Goal: Information Seeking & Learning: Learn about a topic

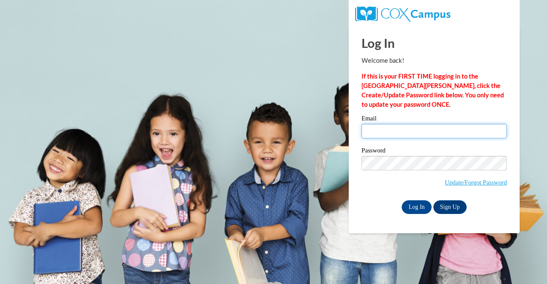
click at [438, 137] on input "Email" at bounding box center [433, 131] width 145 height 15
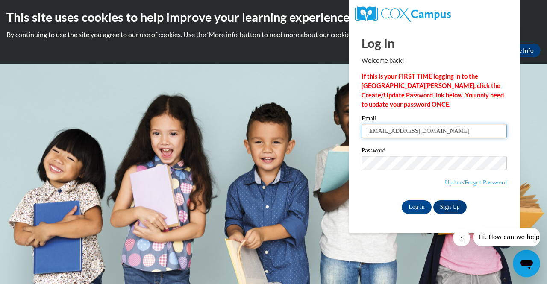
type input "[EMAIL_ADDRESS][DOMAIN_NAME]"
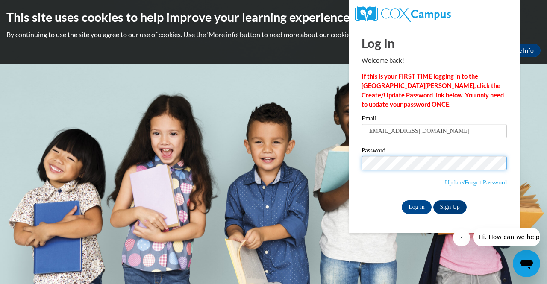
click at [401, 200] on input "Log In" at bounding box center [416, 207] width 30 height 14
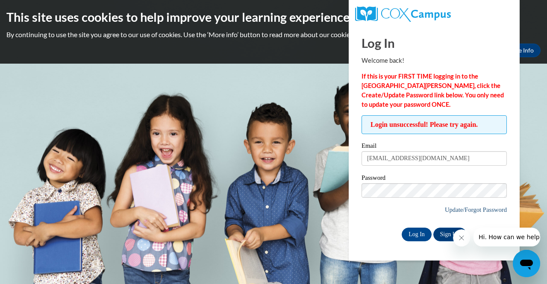
click at [446, 213] on span "Update/Forgot Password" at bounding box center [433, 200] width 145 height 35
click at [459, 210] on link "Update/Forgot Password" at bounding box center [475, 209] width 62 height 7
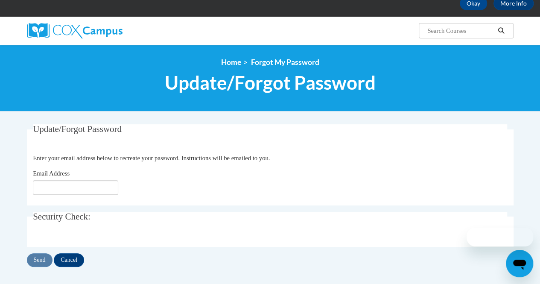
scroll to position [85, 0]
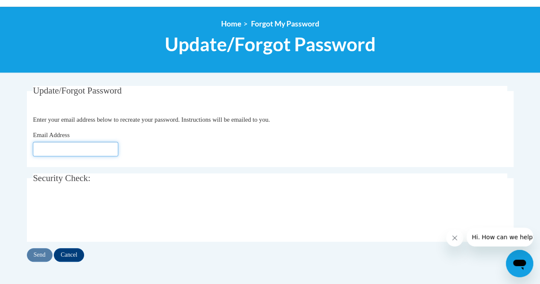
click at [91, 149] on input "Email Address" at bounding box center [75, 149] width 85 height 15
type input "[EMAIL_ADDRESS][DOMAIN_NAME]"
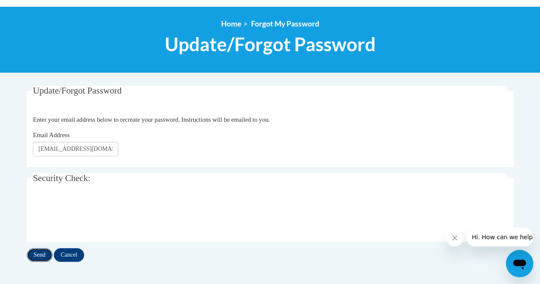
click at [39, 254] on input "Send" at bounding box center [40, 255] width 26 height 14
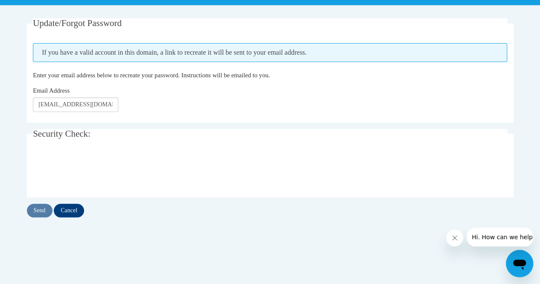
scroll to position [166, 0]
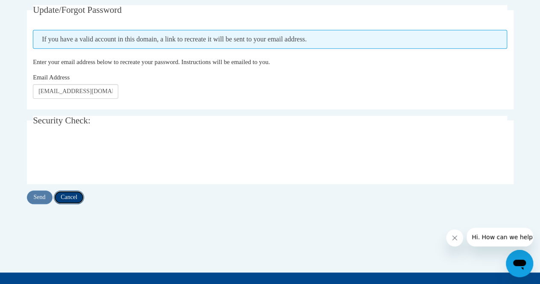
click at [73, 194] on input "Cancel" at bounding box center [69, 197] width 30 height 14
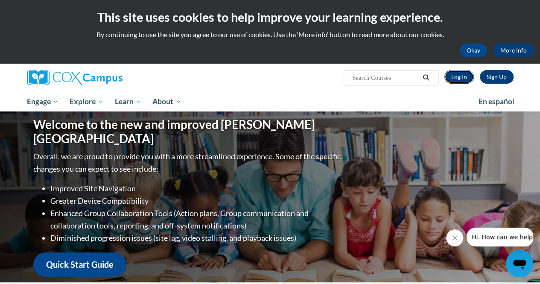
click at [467, 78] on link "Log In" at bounding box center [458, 77] width 29 height 14
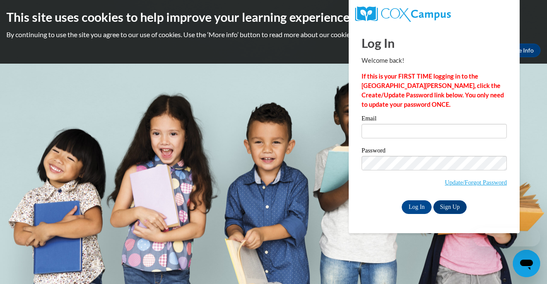
click at [403, 138] on div "Email" at bounding box center [433, 129] width 145 height 29
click at [402, 133] on input "Email" at bounding box center [433, 131] width 145 height 15
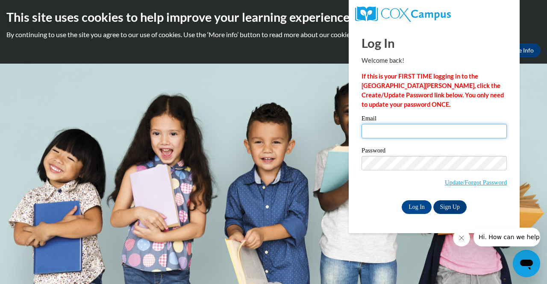
type input "[EMAIL_ADDRESS][DOMAIN_NAME]"
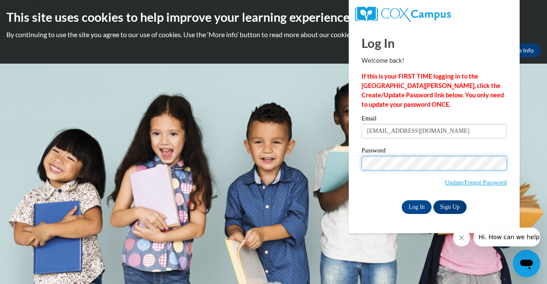
click at [401, 200] on input "Log In" at bounding box center [416, 207] width 30 height 14
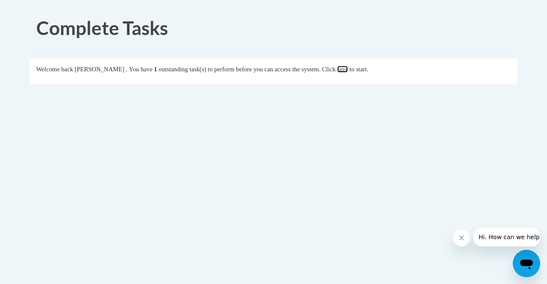
click at [348, 70] on link "here" at bounding box center [342, 69] width 11 height 7
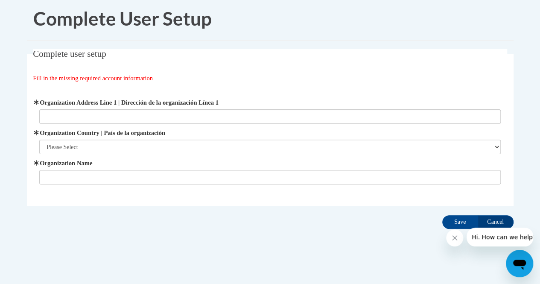
scroll to position [15, 0]
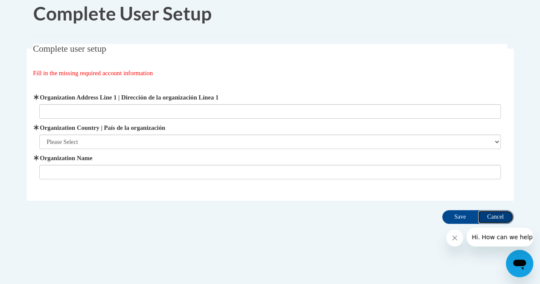
click at [488, 218] on input "Cancel" at bounding box center [496, 217] width 36 height 14
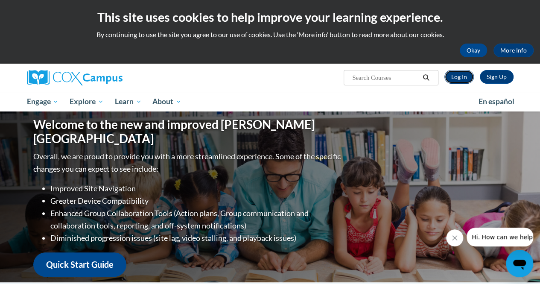
click at [464, 77] on link "Log In" at bounding box center [458, 77] width 29 height 14
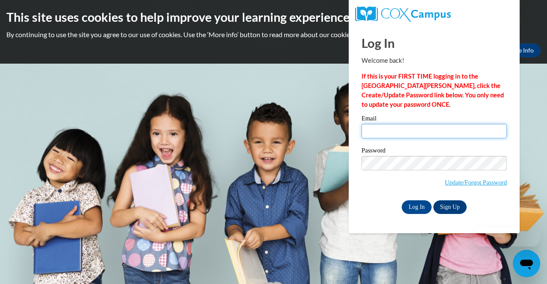
click at [390, 127] on input "Email" at bounding box center [433, 131] width 145 height 15
type input "[EMAIL_ADDRESS][DOMAIN_NAME]"
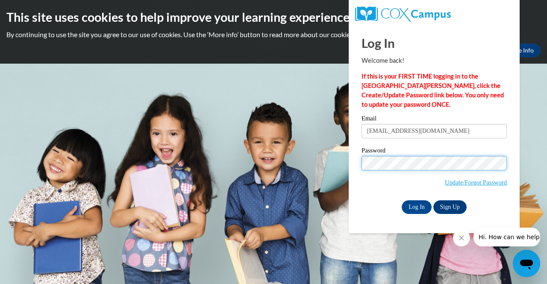
click at [401, 200] on input "Log In" at bounding box center [416, 207] width 30 height 14
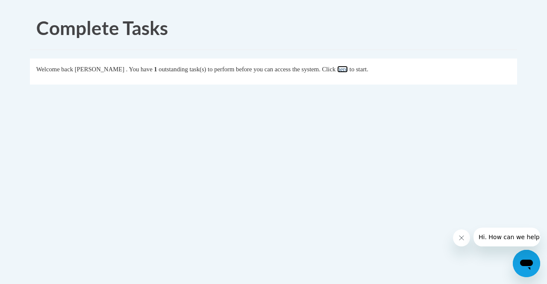
click at [348, 69] on link "here" at bounding box center [342, 69] width 11 height 7
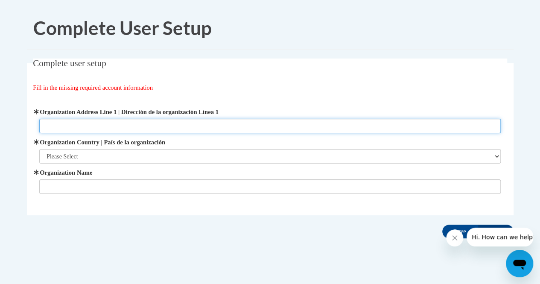
click at [55, 120] on input "Organization Address Line 1 | Dirección de la organización Línea 1" at bounding box center [270, 126] width 462 height 15
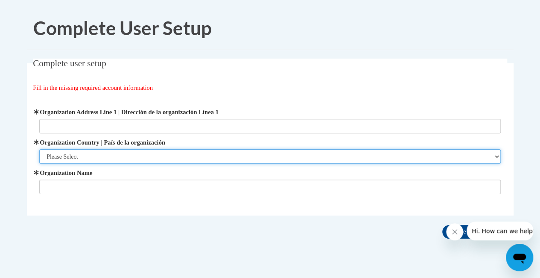
click at [71, 154] on select "Please Select United States | Estados Unidos Outside of the United States | Fue…" at bounding box center [270, 156] width 462 height 15
select select "ad49bcad-a171-4b2e-b99c-48b446064914"
click at [39, 149] on select "Please Select United States | Estados Unidos Outside of the United States | Fue…" at bounding box center [270, 156] width 462 height 15
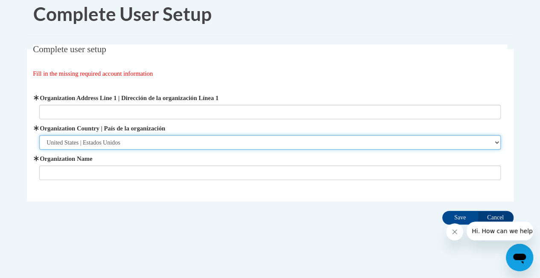
scroll to position [21, 0]
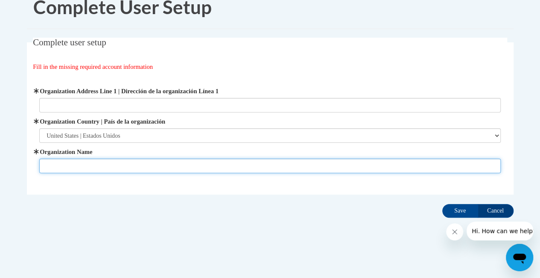
click at [129, 162] on input "Organization Name" at bounding box center [270, 165] width 462 height 15
type input "Brenau University"
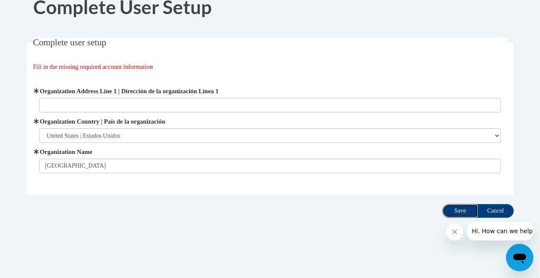
click at [463, 212] on input "Save" at bounding box center [460, 211] width 36 height 14
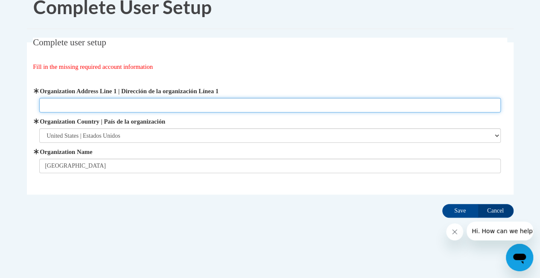
click at [211, 101] on input "Organization Address Line 1 | Dirección de la organización Línea 1" at bounding box center [270, 105] width 462 height 15
type input "1111"
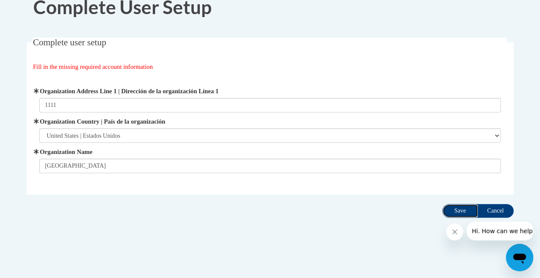
click at [454, 205] on input "Save" at bounding box center [460, 211] width 36 height 14
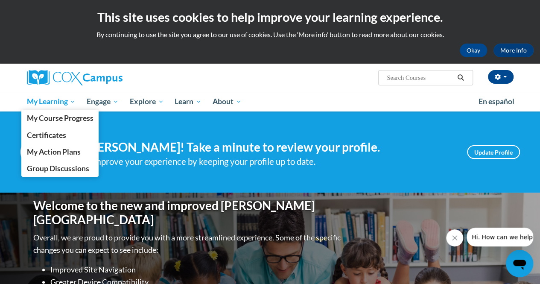
click at [61, 102] on span "My Learning" at bounding box center [50, 101] width 49 height 10
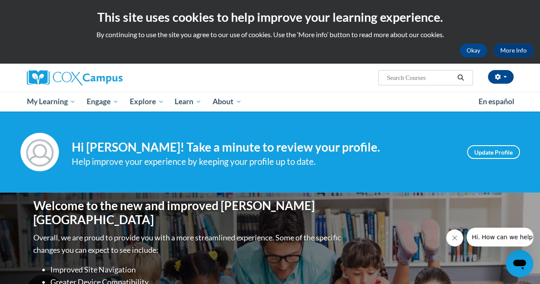
click at [437, 78] on input "Search..." at bounding box center [420, 78] width 68 height 10
click at [434, 74] on input "Search..." at bounding box center [420, 78] width 68 height 10
type input "oral language"
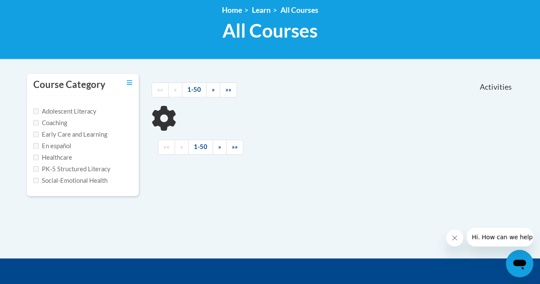
scroll to position [128, 0]
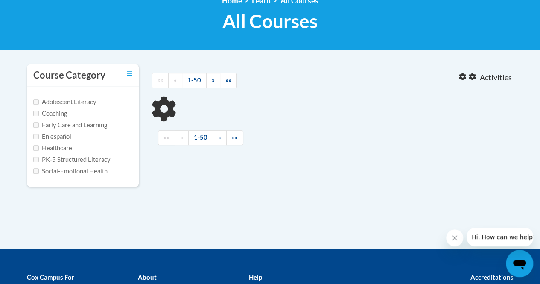
type input "oral language"
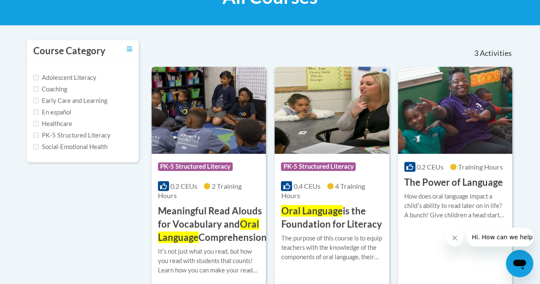
scroll to position [171, 0]
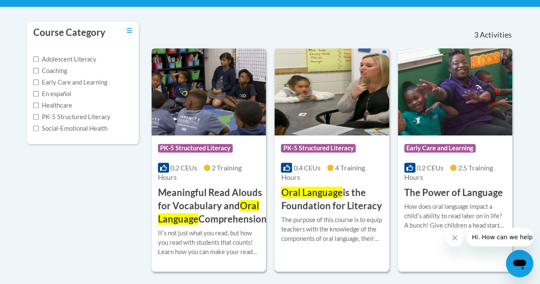
click at [328, 193] on h3 "Oral Language is the Foundation for Literacy" at bounding box center [332, 199] width 102 height 26
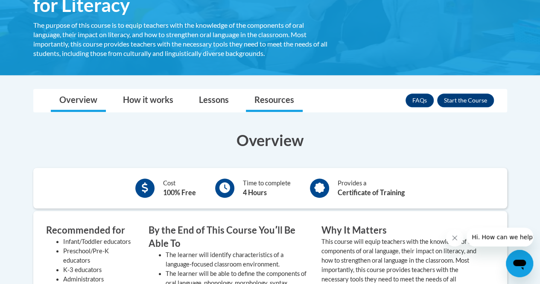
scroll to position [171, 0]
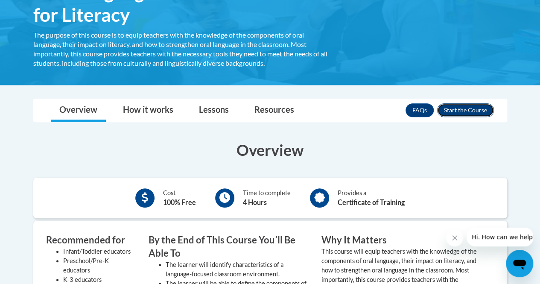
click at [472, 109] on button "Enroll" at bounding box center [465, 110] width 57 height 14
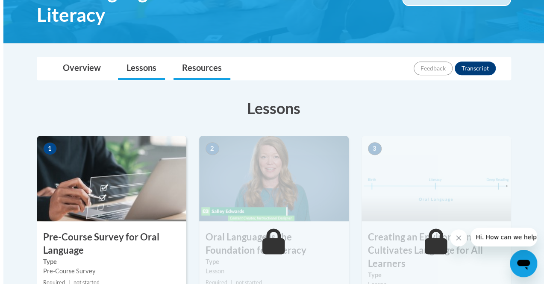
scroll to position [256, 0]
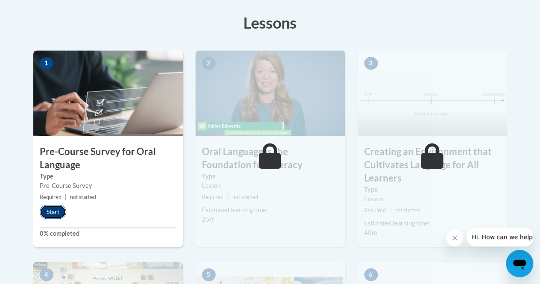
click at [57, 213] on button "Start" at bounding box center [53, 212] width 26 height 14
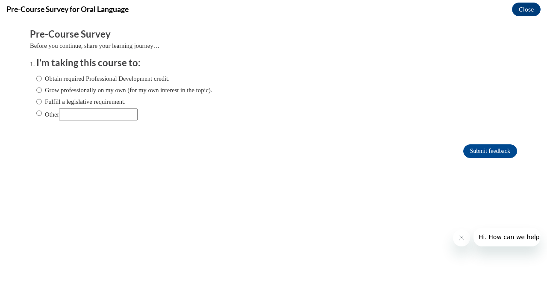
scroll to position [0, 0]
click at [30, 79] on ol "I'm taking this course to: Obtain required Professional Development credit. Gro…" at bounding box center [280, 94] width 500 height 77
click at [36, 77] on input "Obtain required Professional Development credit." at bounding box center [39, 78] width 6 height 9
radio input "true"
click at [476, 148] on input "Submit feedback" at bounding box center [490, 151] width 54 height 14
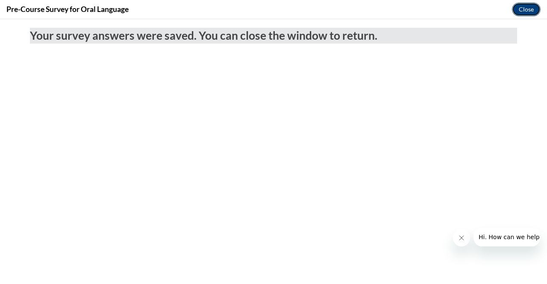
click at [532, 7] on button "Close" at bounding box center [526, 10] width 29 height 14
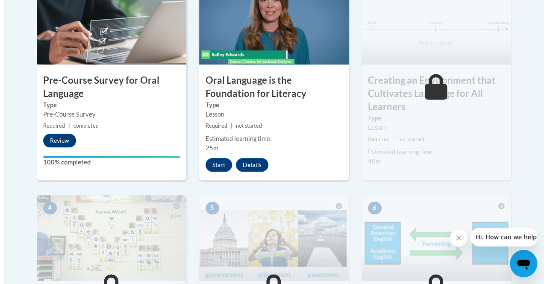
scroll to position [342, 0]
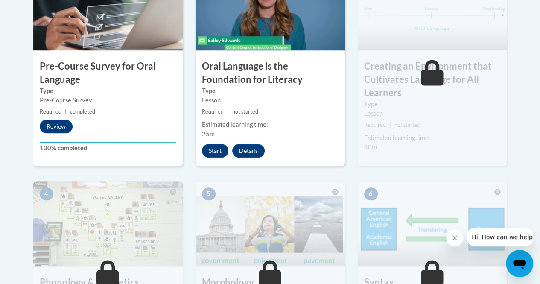
click at [455, 239] on icon "Close message from company" at bounding box center [454, 237] width 7 height 7
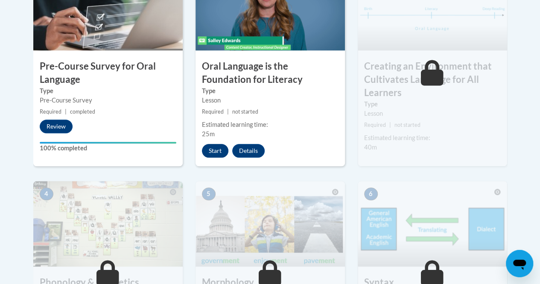
click at [217, 149] on button "Start" at bounding box center [215, 151] width 26 height 14
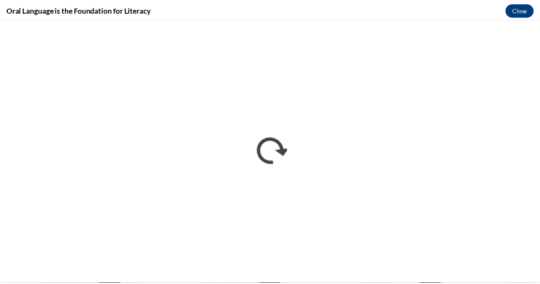
scroll to position [0, 0]
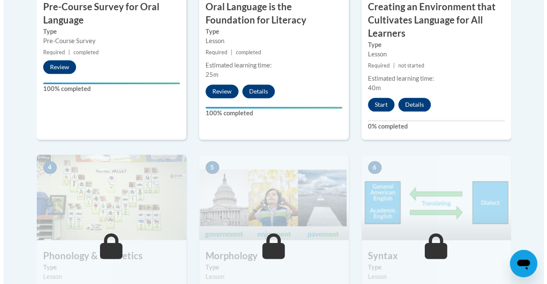
scroll to position [384, 0]
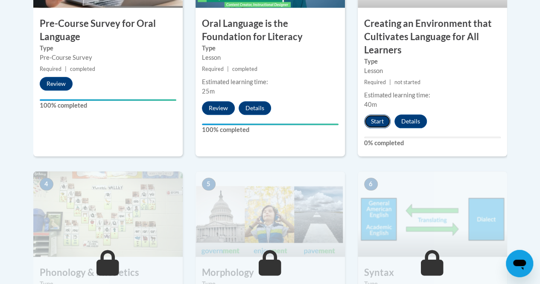
click at [382, 121] on button "Start" at bounding box center [377, 121] width 26 height 14
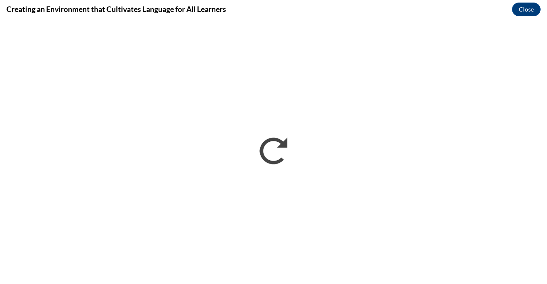
scroll to position [0, 0]
